Goal: Task Accomplishment & Management: Use online tool/utility

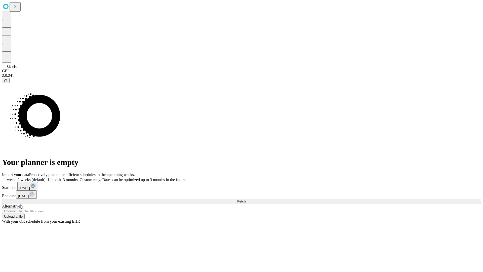
click at [246, 199] on span "Fetch" at bounding box center [241, 201] width 8 height 4
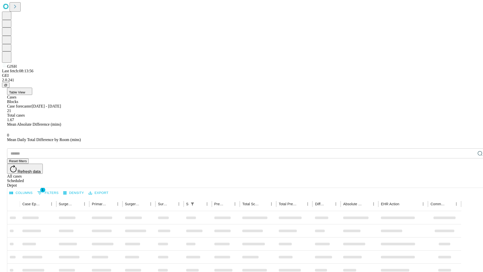
click at [470, 183] on div "Depot" at bounding box center [246, 185] width 479 height 5
